Goal: Information Seeking & Learning: Learn about a topic

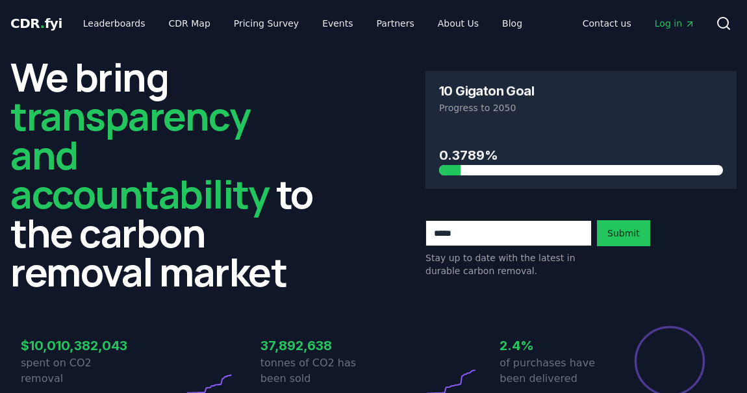
scroll to position [151, 0]
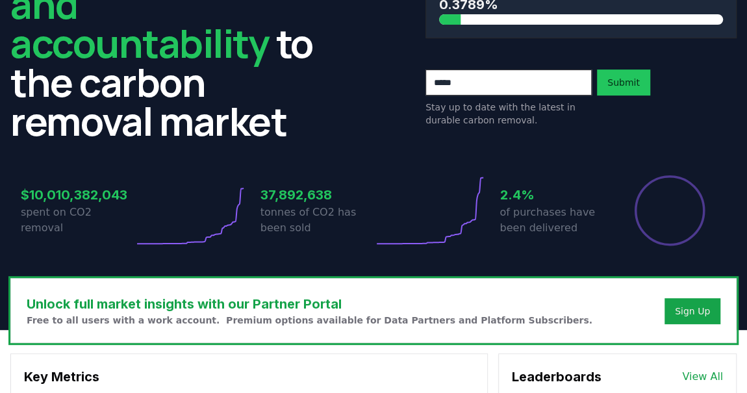
click at [96, 199] on h3 "$10,010,382,043" at bounding box center [77, 194] width 113 height 19
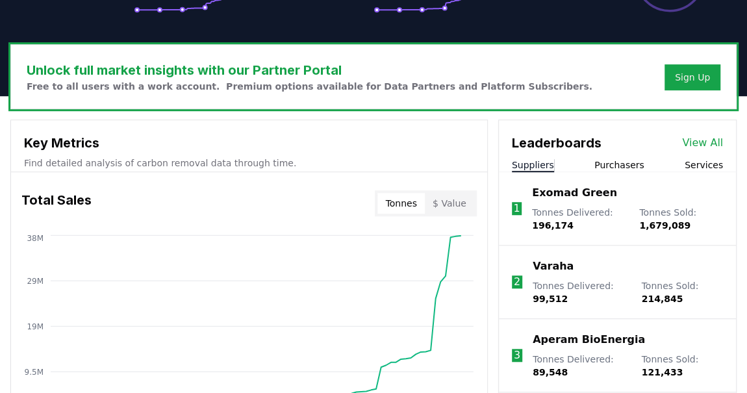
scroll to position [383, 0]
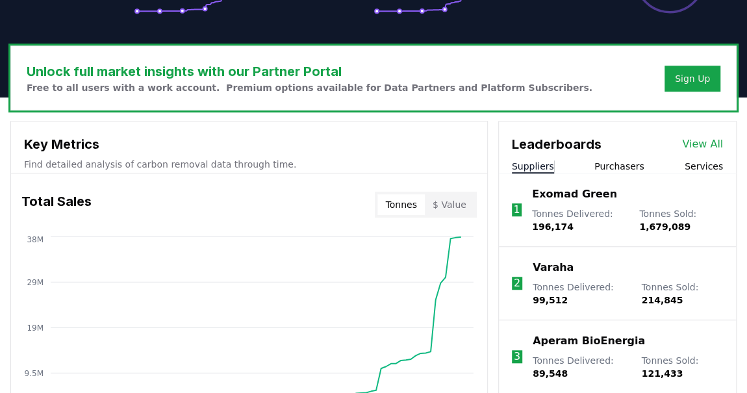
click at [457, 218] on div "Total Sales Tonnes $ Value" at bounding box center [249, 204] width 476 height 47
click at [456, 199] on button "$ Value" at bounding box center [449, 204] width 49 height 21
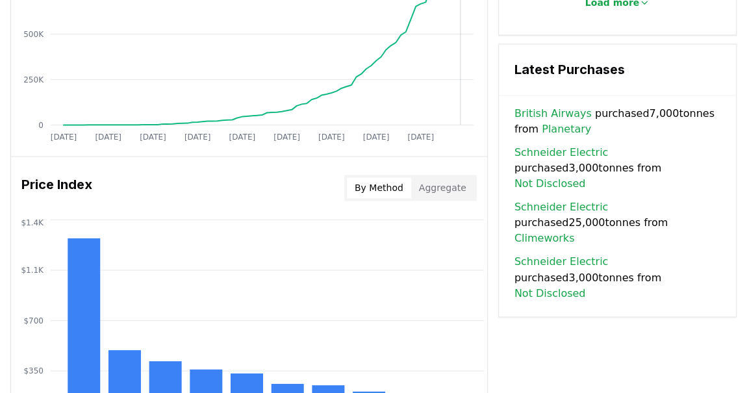
scroll to position [969, 0]
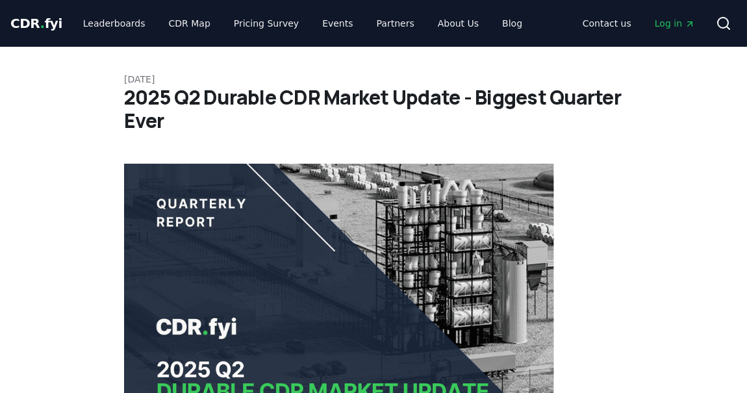
scroll to position [5667, 0]
